Goal: Entertainment & Leisure: Consume media (video, audio)

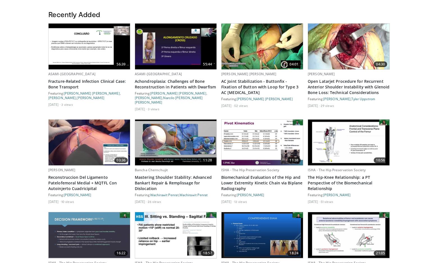
scroll to position [99, 0]
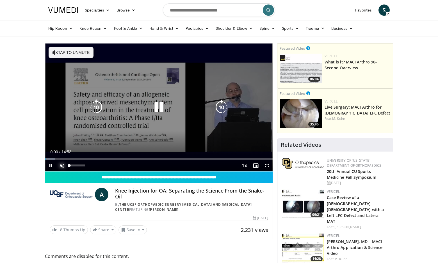
click at [62, 165] on span "Video Player" at bounding box center [61, 165] width 11 height 11
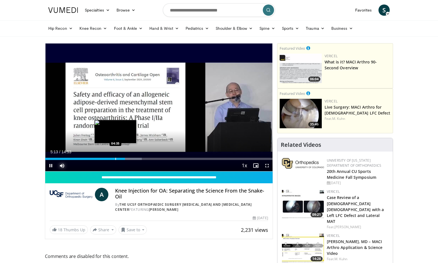
click at [115, 158] on div "Progress Bar" at bounding box center [115, 159] width 1 height 2
click at [106, 159] on div "Progress Bar" at bounding box center [106, 159] width 1 height 2
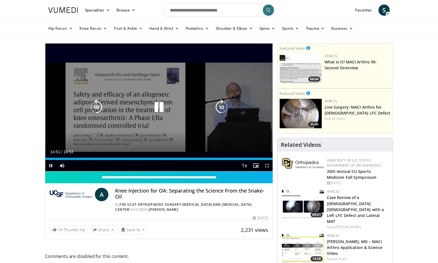
click at [158, 105] on icon "Video Player" at bounding box center [159, 107] width 16 height 16
